Goal: Task Accomplishment & Management: Use online tool/utility

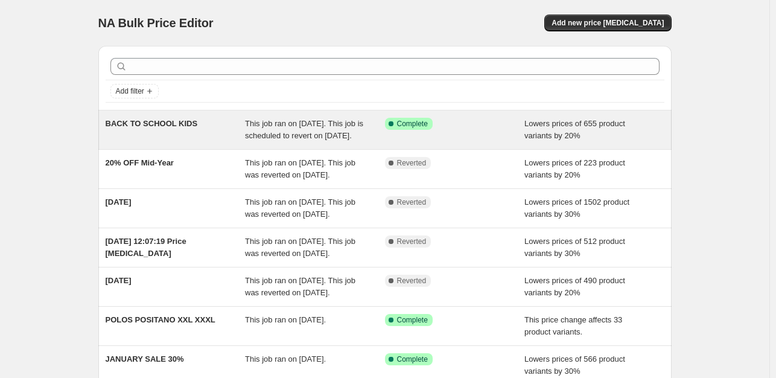
click at [196, 125] on span "BACK TO SCHOOL KIDS" at bounding box center [152, 123] width 92 height 9
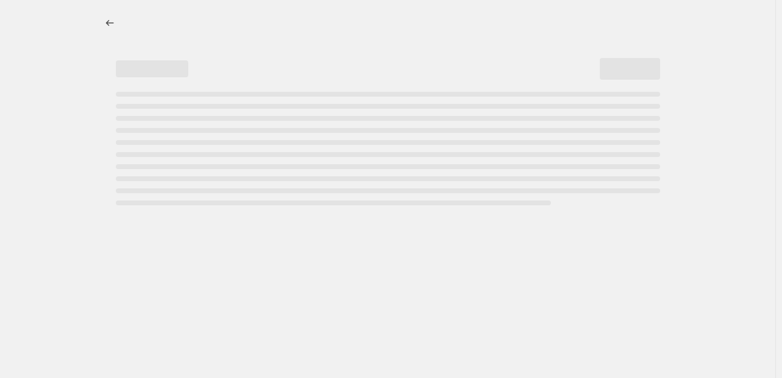
select select "percentage"
select select "collection"
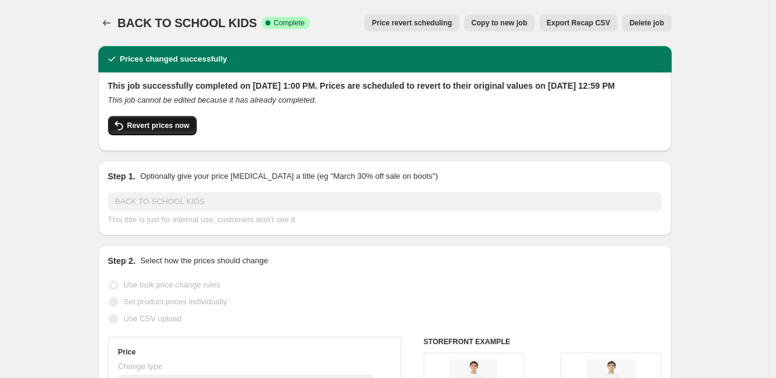
click at [194, 135] on button "Revert prices now" at bounding box center [152, 125] width 89 height 19
checkbox input "false"
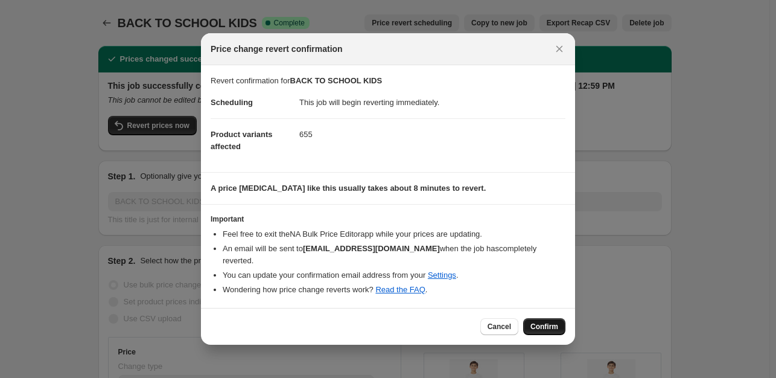
click at [545, 324] on span "Confirm" at bounding box center [545, 327] width 28 height 10
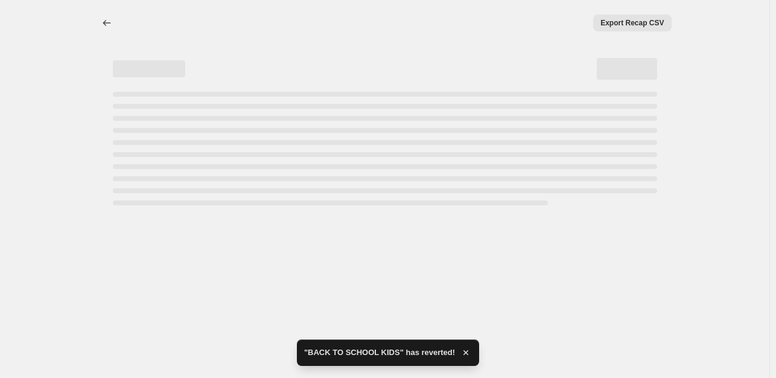
select select "percentage"
select select "collection"
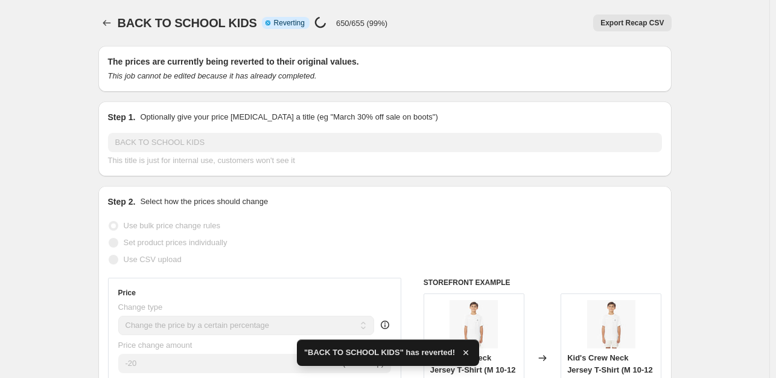
checkbox input "true"
